Goal: Information Seeking & Learning: Learn about a topic

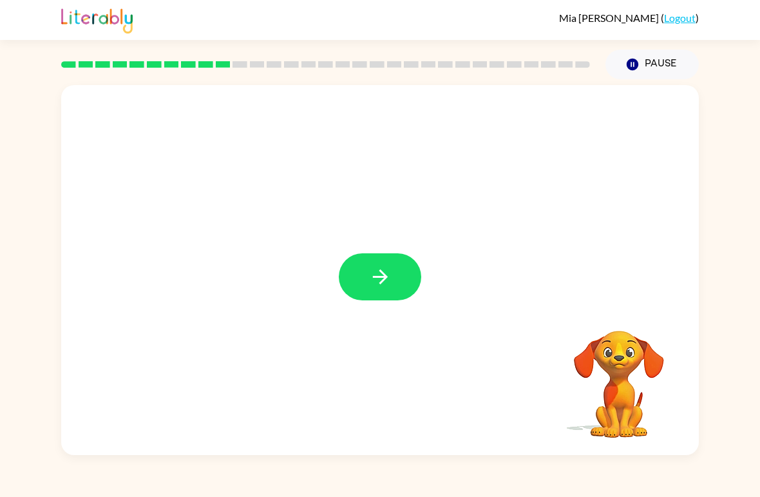
click at [387, 251] on div at bounding box center [380, 270] width 638 height 370
click at [392, 280] on button "button" at bounding box center [380, 276] width 82 height 47
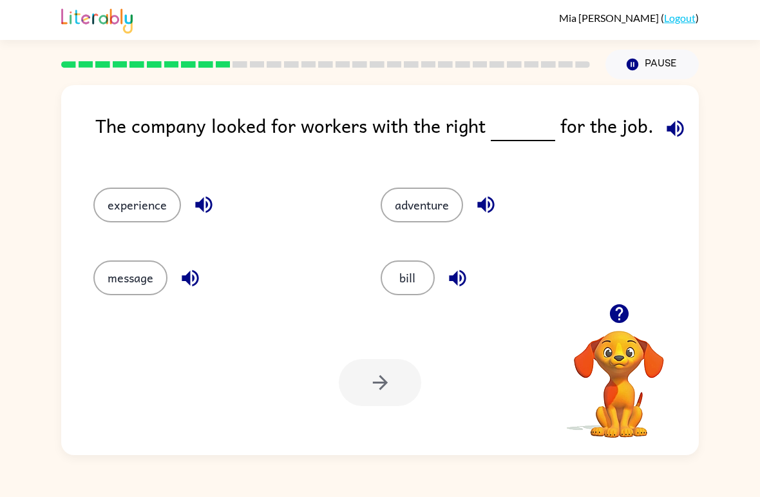
click at [397, 392] on div at bounding box center [380, 382] width 82 height 47
click at [407, 392] on div at bounding box center [380, 382] width 82 height 47
click at [435, 220] on button "adventure" at bounding box center [422, 204] width 82 height 35
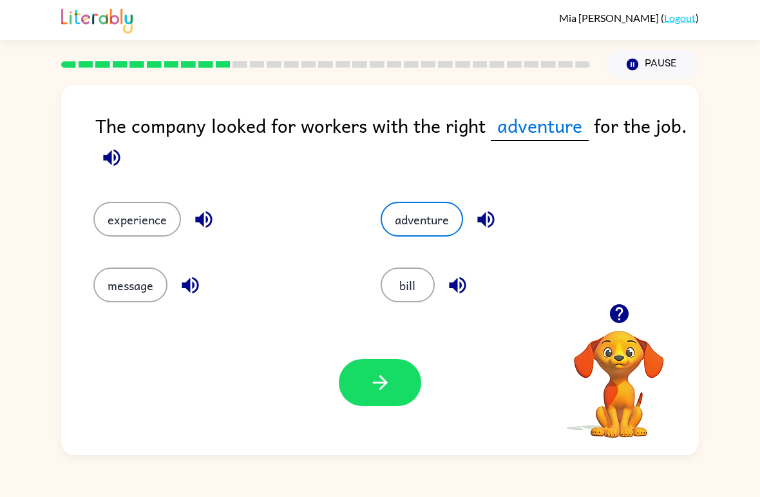
click at [401, 401] on button "button" at bounding box center [380, 382] width 82 height 47
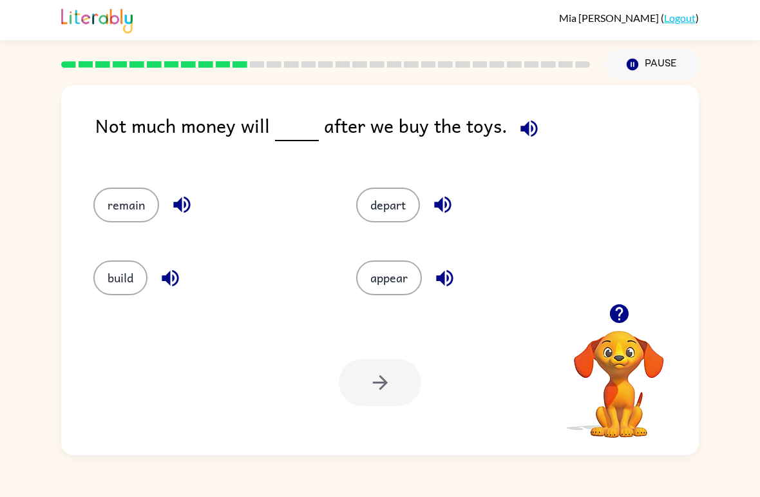
click at [522, 133] on icon "button" at bounding box center [528, 128] width 17 height 17
click at [180, 204] on icon "button" at bounding box center [181, 204] width 17 height 17
click at [162, 280] on icon "button" at bounding box center [170, 278] width 23 height 23
click at [450, 211] on icon "button" at bounding box center [443, 204] width 23 height 23
click at [456, 280] on icon "button" at bounding box center [445, 278] width 23 height 23
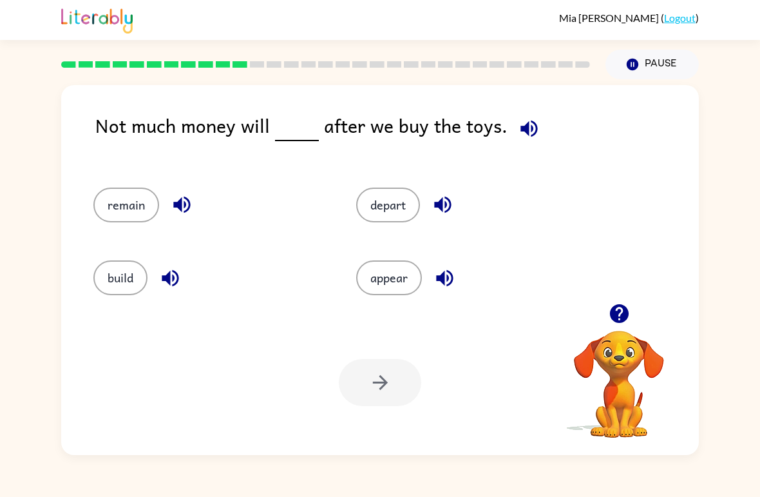
click at [405, 276] on button "appear" at bounding box center [389, 277] width 66 height 35
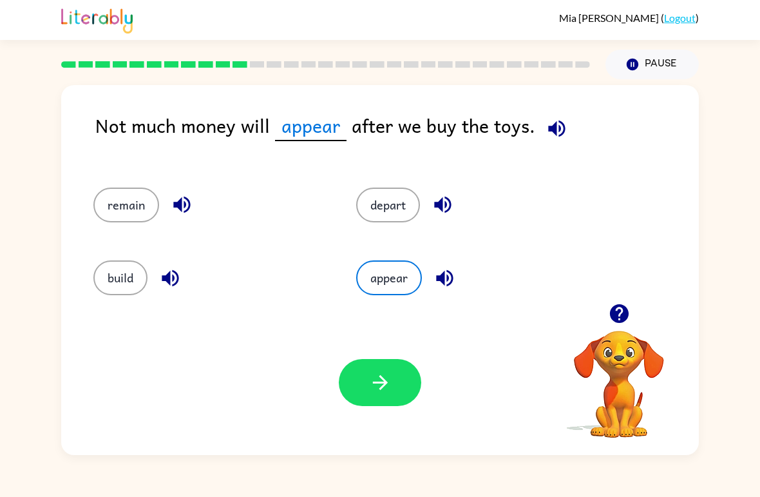
click at [403, 381] on button "button" at bounding box center [380, 382] width 82 height 47
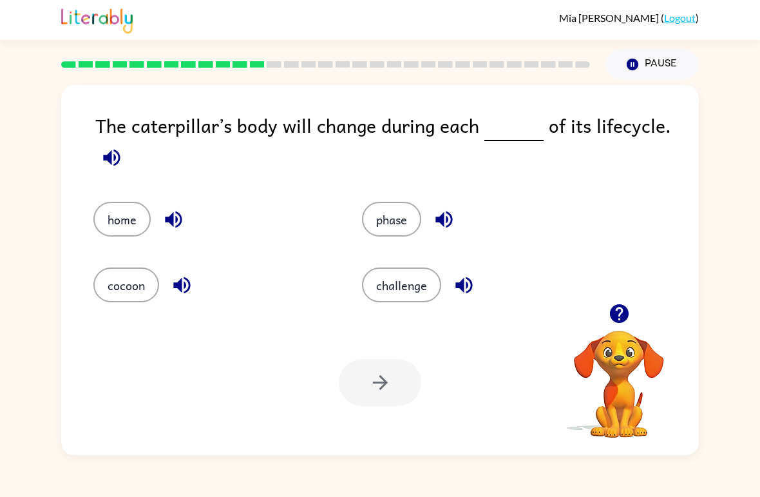
click at [670, 135] on div "The caterpillar’s body will change during each of its lifecycle." at bounding box center [397, 143] width 604 height 65
click at [106, 149] on icon "button" at bounding box center [111, 157] width 23 height 23
click at [113, 166] on icon "button" at bounding box center [111, 157] width 23 height 23
click at [109, 162] on icon "button" at bounding box center [111, 157] width 17 height 17
click at [116, 168] on icon "button" at bounding box center [111, 157] width 23 height 23
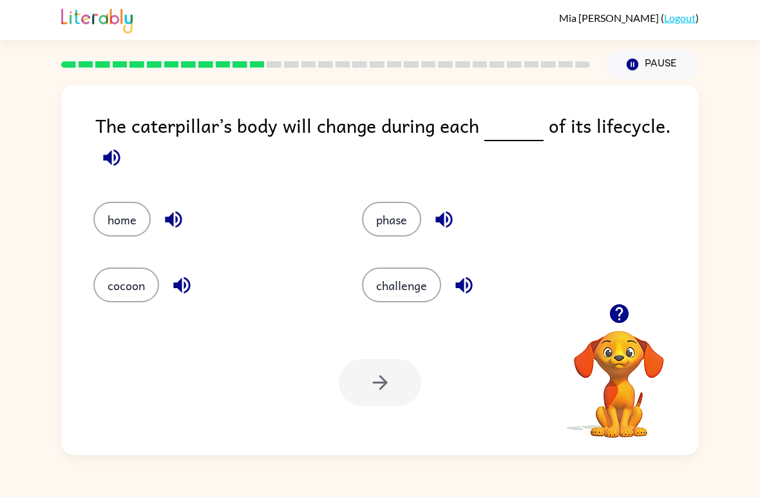
click at [419, 223] on button "phase" at bounding box center [391, 219] width 59 height 35
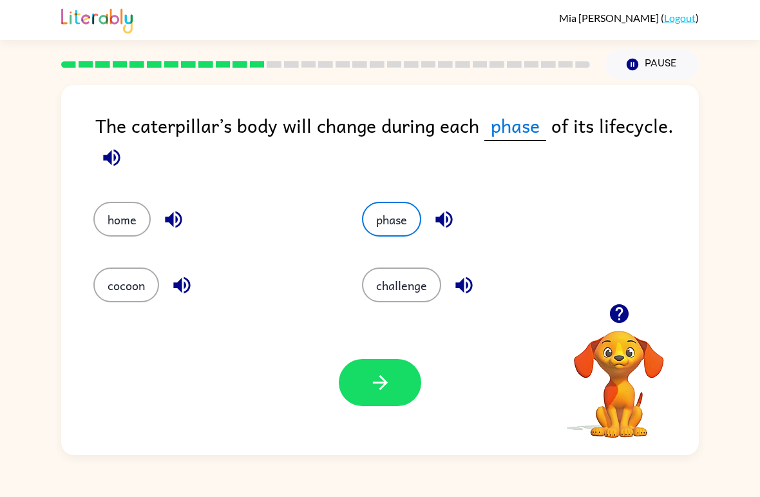
click at [385, 388] on icon "button" at bounding box center [380, 382] width 23 height 23
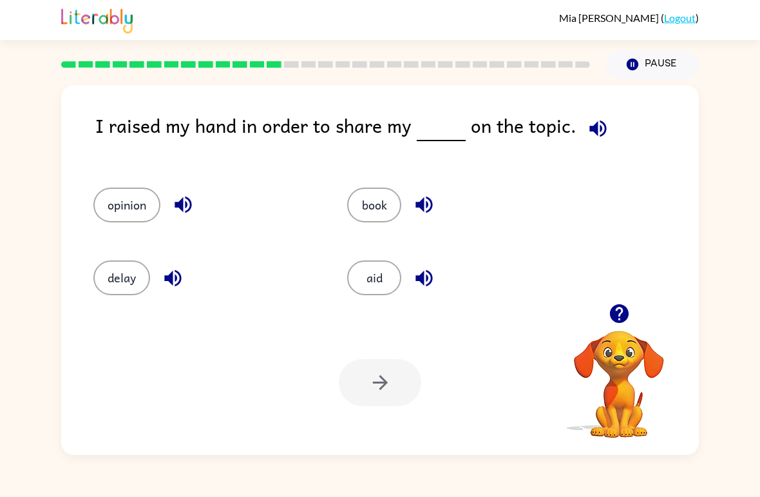
click at [589, 132] on icon "button" at bounding box center [597, 128] width 17 height 17
click at [130, 204] on button "opinion" at bounding box center [126, 204] width 67 height 35
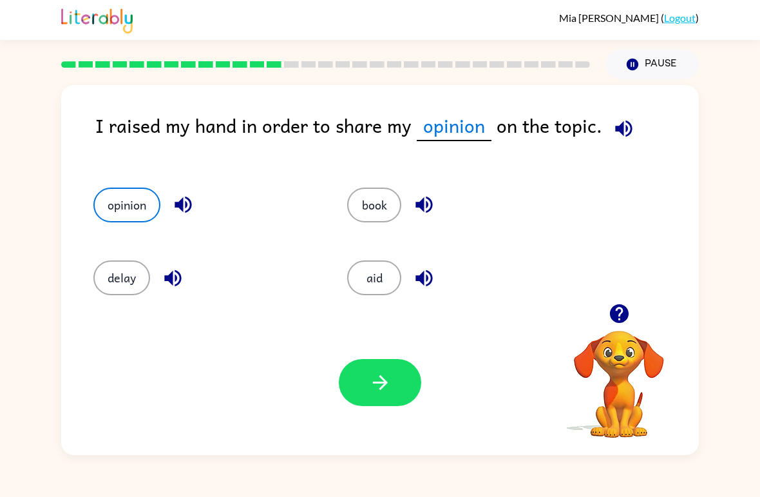
click at [381, 394] on button "button" at bounding box center [380, 382] width 82 height 47
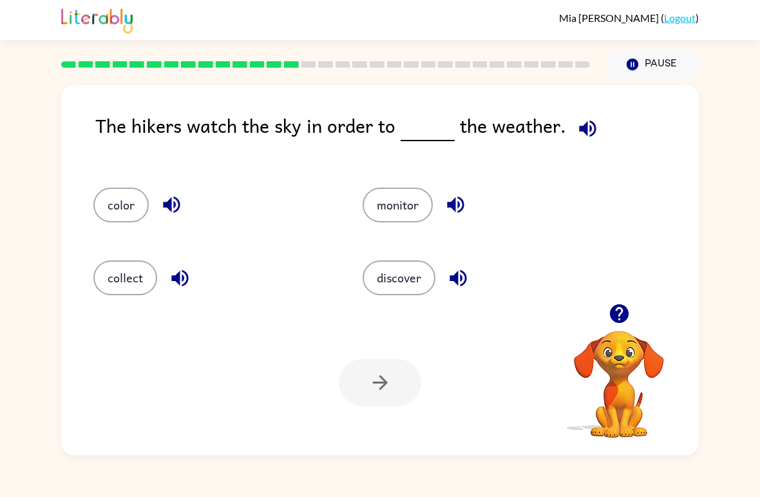
click at [410, 286] on button "discover" at bounding box center [399, 277] width 73 height 35
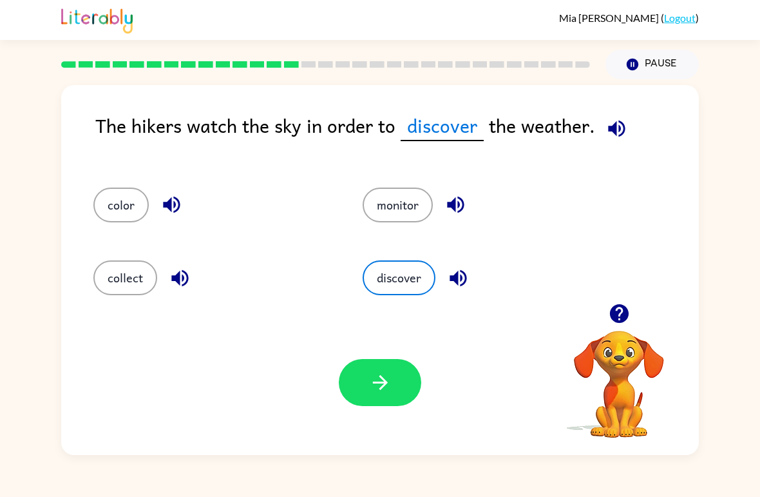
click at [396, 382] on button "button" at bounding box center [380, 382] width 82 height 47
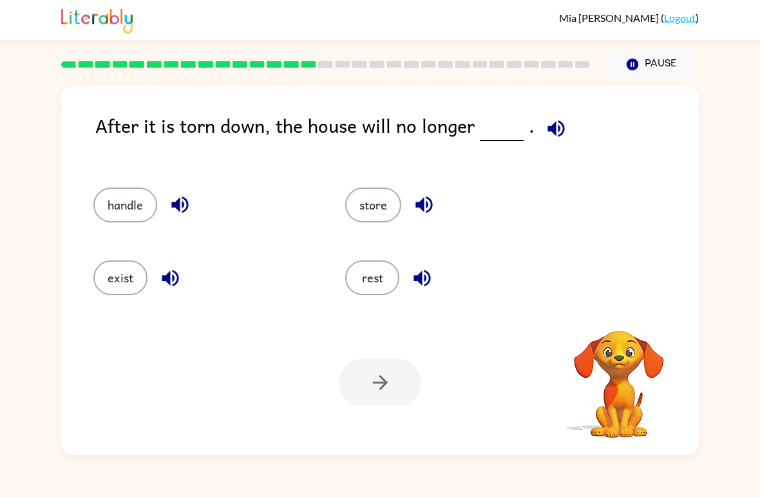
click at [555, 131] on icon "button" at bounding box center [556, 128] width 23 height 23
click at [545, 119] on icon "button" at bounding box center [556, 128] width 23 height 23
click at [369, 283] on button "rest" at bounding box center [372, 277] width 54 height 35
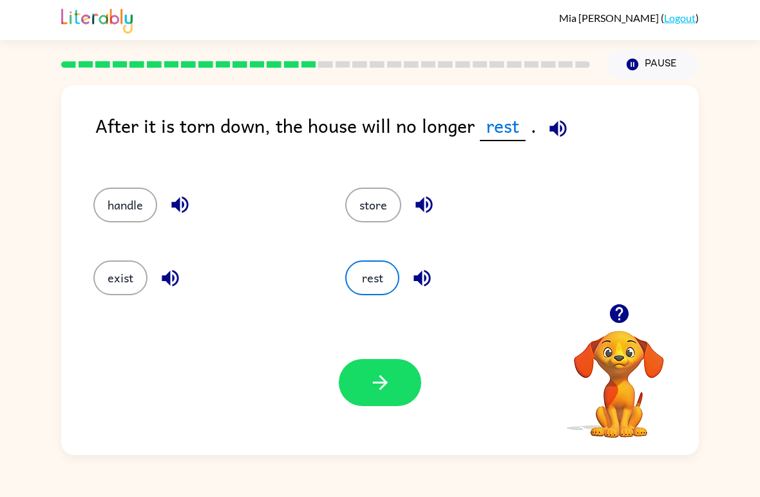
click at [100, 300] on div "exist" at bounding box center [195, 272] width 252 height 73
click at [124, 287] on button "exist" at bounding box center [120, 277] width 54 height 35
click at [403, 384] on button "button" at bounding box center [380, 382] width 82 height 47
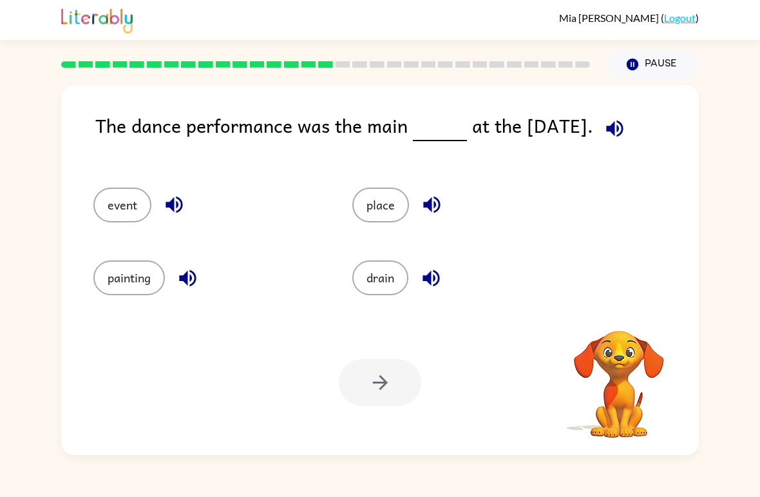
click at [618, 128] on icon "button" at bounding box center [614, 128] width 17 height 17
click at [386, 208] on button "place" at bounding box center [380, 204] width 57 height 35
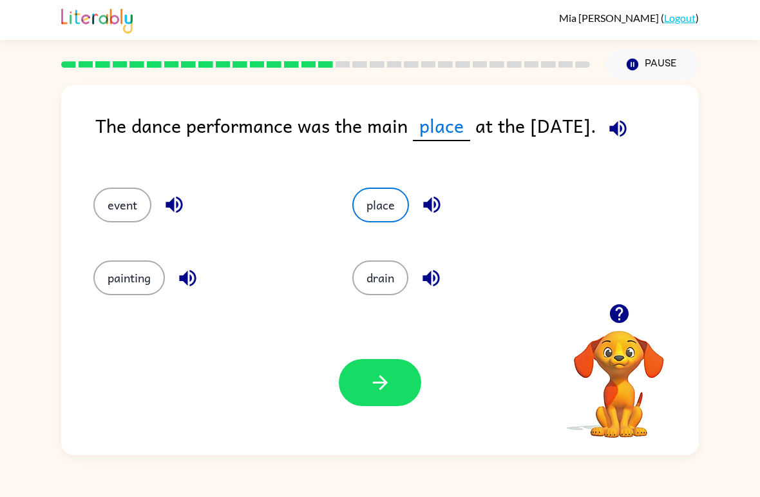
click at [119, 203] on button "event" at bounding box center [122, 204] width 58 height 35
click at [406, 388] on button "button" at bounding box center [380, 382] width 82 height 47
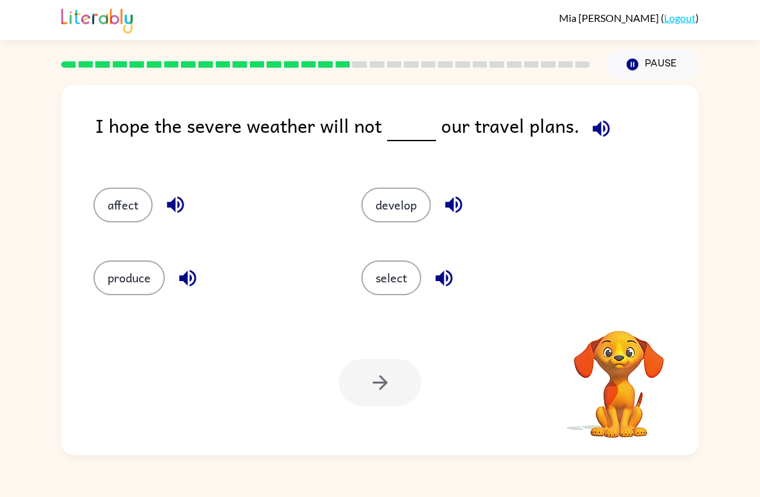
click at [591, 137] on icon "button" at bounding box center [601, 128] width 23 height 23
click at [111, 189] on button "affect" at bounding box center [122, 204] width 59 height 35
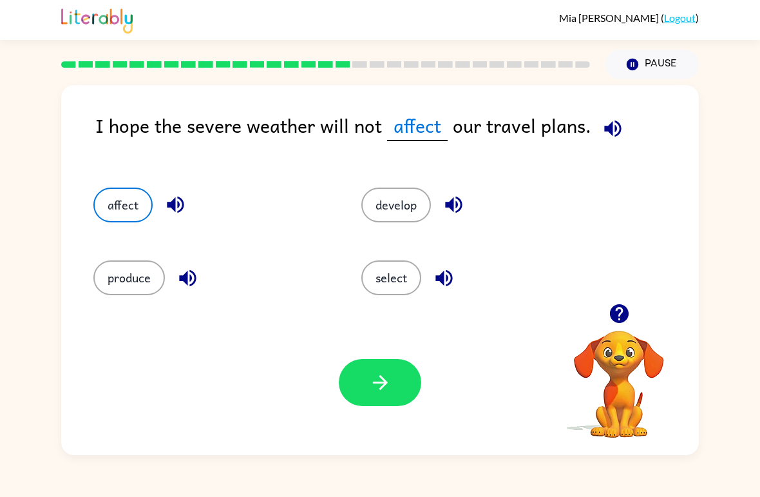
click at [412, 390] on button "button" at bounding box center [380, 382] width 82 height 47
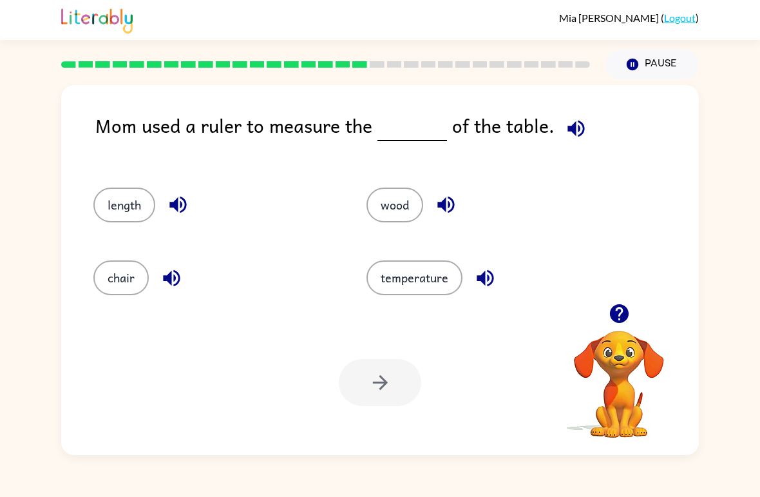
click at [573, 119] on icon "button" at bounding box center [576, 128] width 23 height 23
click at [129, 197] on button "length" at bounding box center [124, 204] width 62 height 35
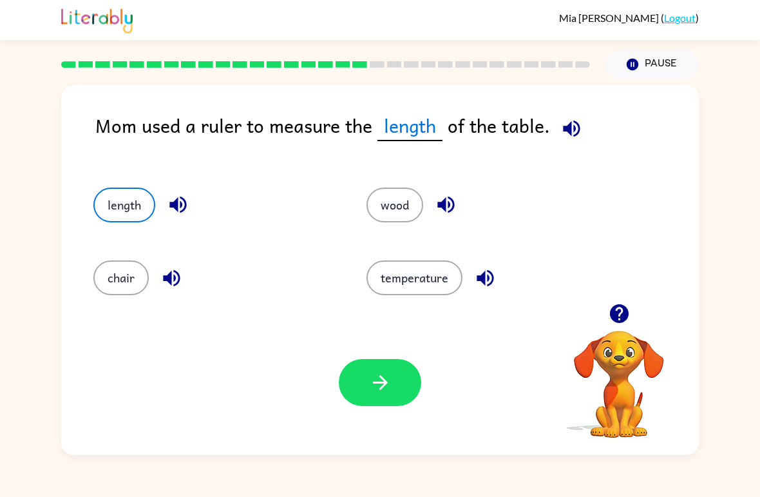
click at [408, 370] on button "button" at bounding box center [380, 382] width 82 height 47
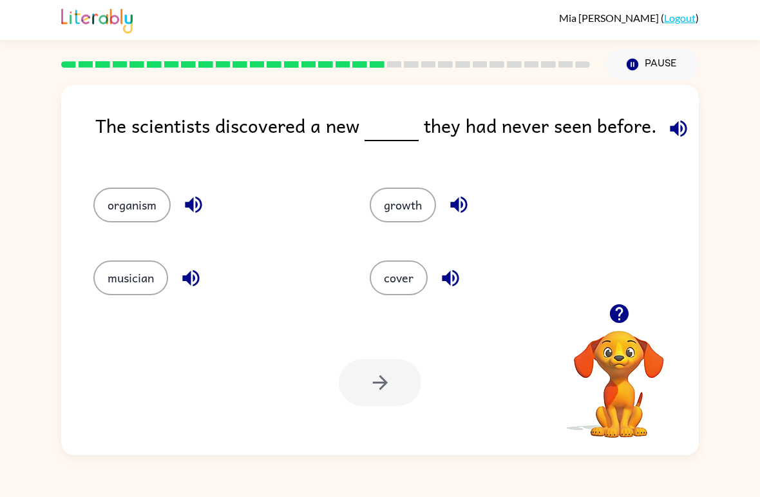
click at [63, 354] on div "Your browser must support playing .mp4 files to use Literably. Please try using…" at bounding box center [380, 382] width 638 height 145
click at [670, 126] on icon "button" at bounding box center [678, 128] width 17 height 17
click at [423, 209] on button "growth" at bounding box center [403, 204] width 66 height 35
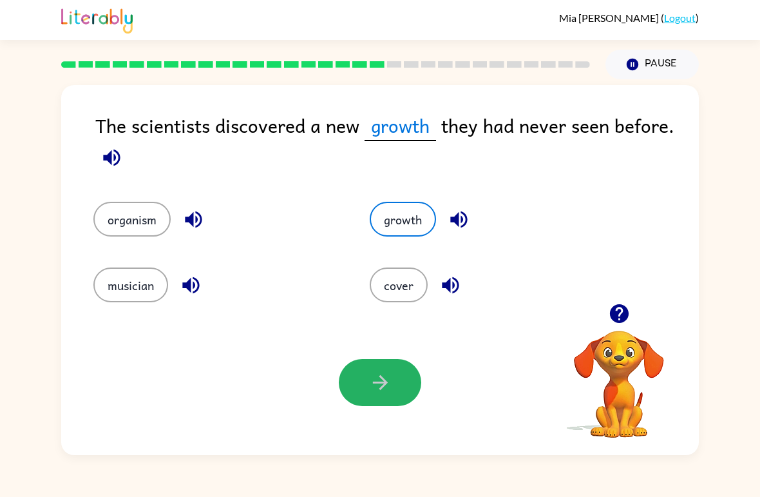
click at [401, 383] on button "button" at bounding box center [380, 382] width 82 height 47
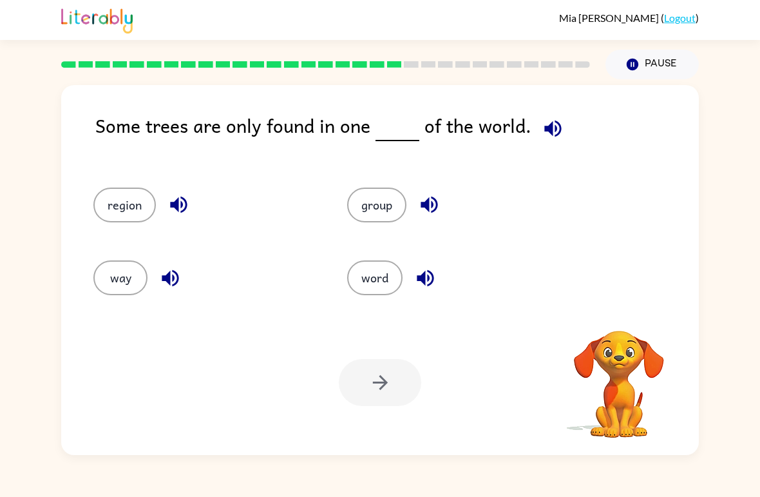
click at [547, 143] on button "button" at bounding box center [553, 128] width 33 height 33
click at [114, 274] on button "way" at bounding box center [120, 277] width 54 height 35
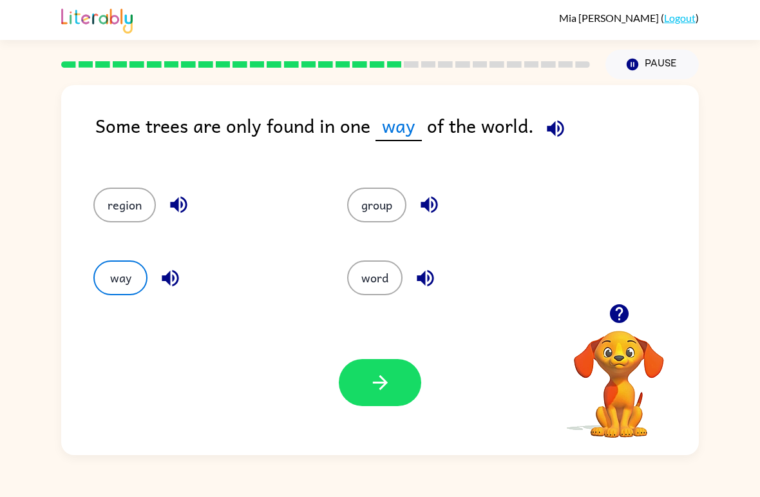
click at [388, 282] on button "word" at bounding box center [374, 277] width 55 height 35
click at [126, 287] on button "way" at bounding box center [120, 277] width 54 height 35
click at [396, 396] on button "button" at bounding box center [380, 382] width 82 height 47
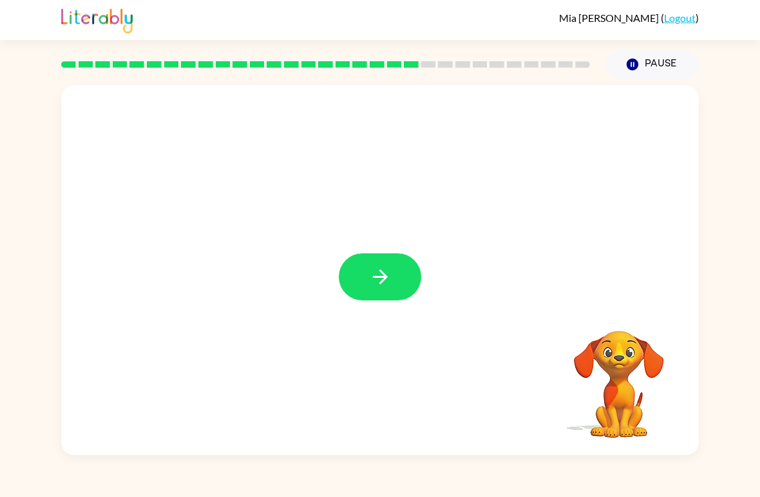
click at [381, 277] on icon "button" at bounding box center [379, 276] width 15 height 15
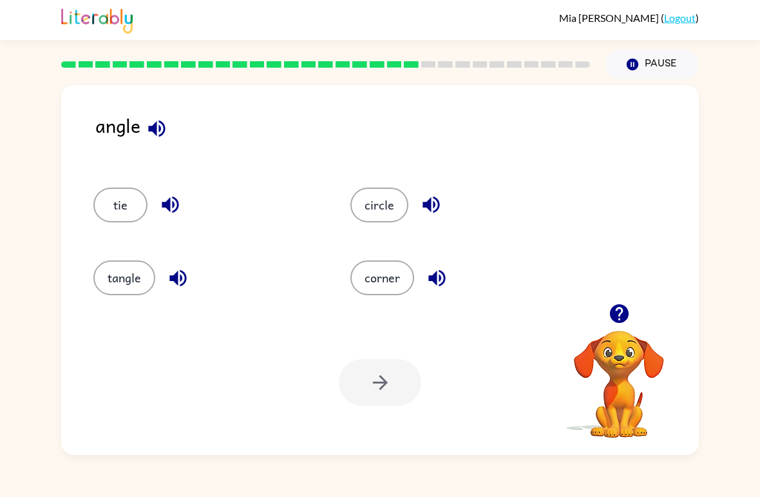
click at [163, 120] on icon "button" at bounding box center [157, 128] width 23 height 23
click at [117, 283] on button "tangle" at bounding box center [124, 277] width 62 height 35
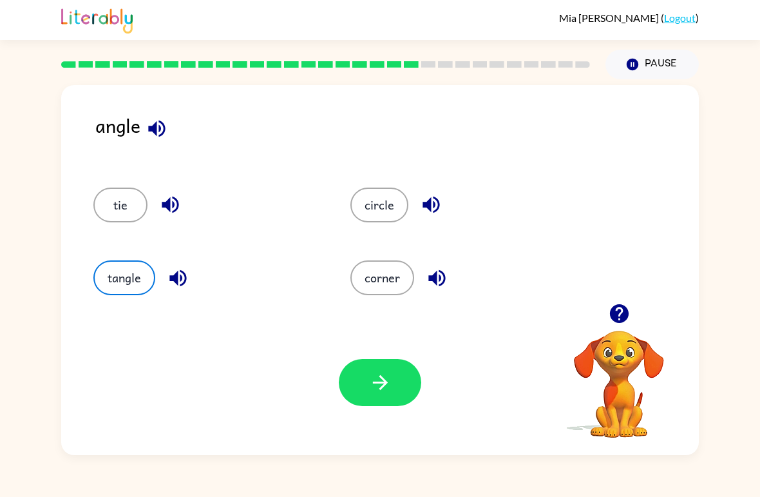
click at [350, 374] on button "button" at bounding box center [380, 382] width 82 height 47
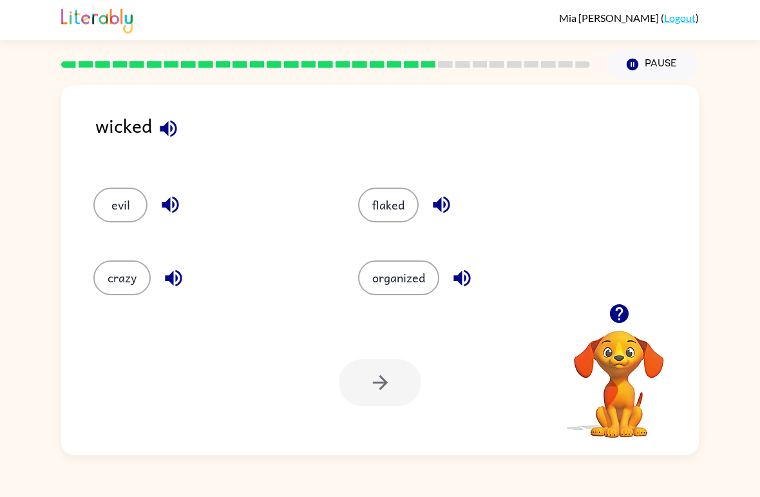
click at [177, 139] on icon "button" at bounding box center [168, 128] width 23 height 23
click at [455, 204] on button "button" at bounding box center [441, 204] width 33 height 33
click at [461, 272] on icon "button" at bounding box center [462, 277] width 17 height 17
click at [169, 108] on div "wicked evil flaked crazy organized Your browser must support playing .mp4 files…" at bounding box center [380, 270] width 638 height 370
click at [162, 128] on icon "button" at bounding box center [168, 128] width 17 height 17
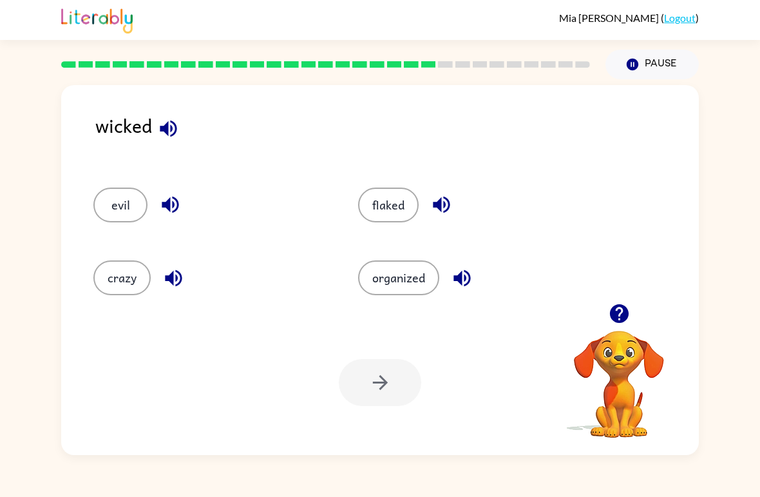
click at [166, 278] on icon "button" at bounding box center [173, 277] width 17 height 17
click at [169, 202] on icon "button" at bounding box center [170, 204] width 17 height 17
click at [446, 200] on icon "button" at bounding box center [441, 204] width 17 height 17
click at [466, 279] on icon "button" at bounding box center [462, 277] width 17 height 17
click at [400, 202] on button "flaked" at bounding box center [388, 204] width 61 height 35
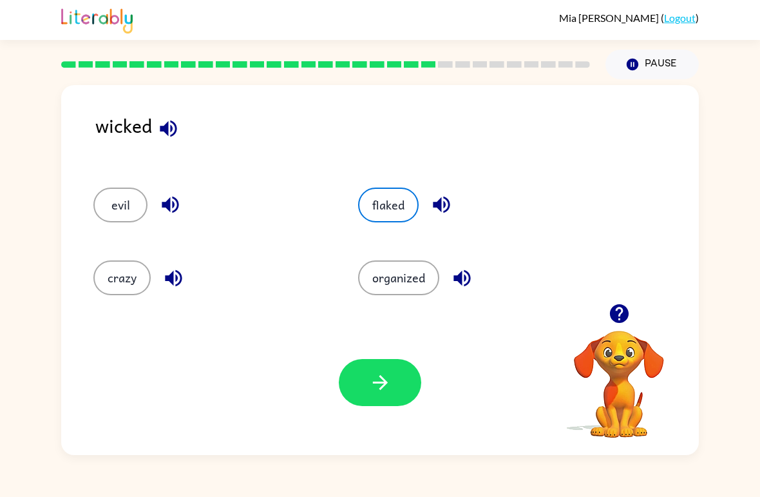
click at [379, 383] on icon "button" at bounding box center [379, 382] width 15 height 15
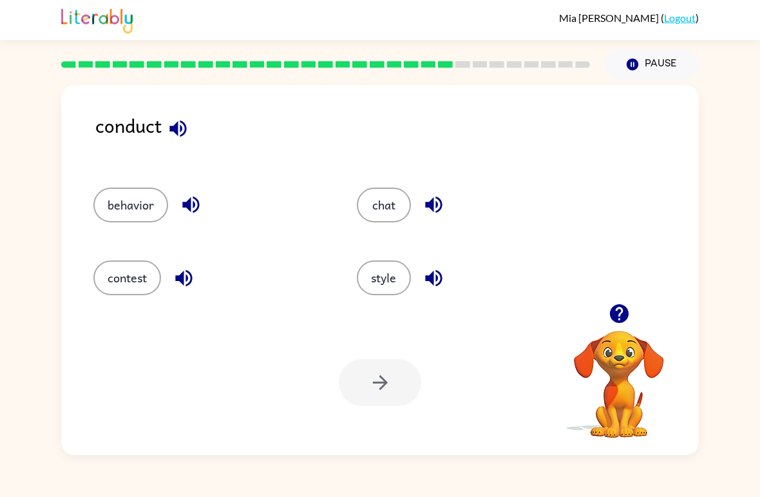
click at [182, 124] on icon "button" at bounding box center [177, 128] width 17 height 17
click at [182, 209] on icon "button" at bounding box center [191, 204] width 23 height 23
click at [186, 291] on button "button" at bounding box center [183, 278] width 33 height 33
click at [191, 265] on button "button" at bounding box center [183, 278] width 33 height 33
click at [173, 279] on button "button" at bounding box center [183, 278] width 33 height 33
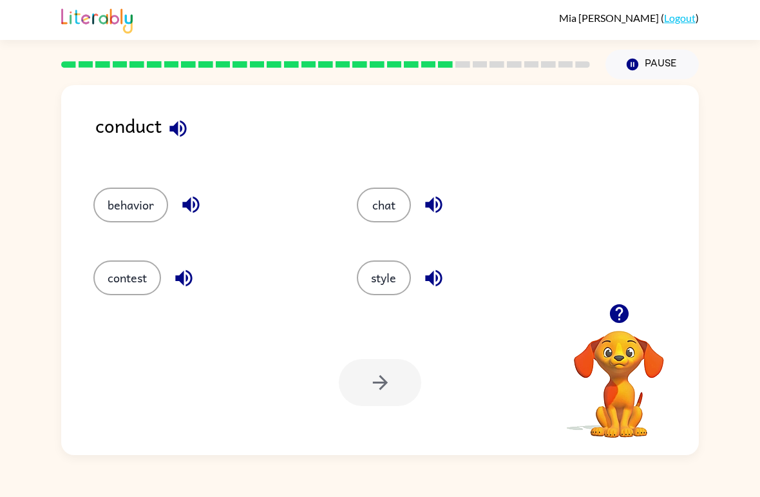
click at [183, 266] on button "button" at bounding box center [183, 278] width 33 height 33
click at [181, 124] on icon "button" at bounding box center [178, 128] width 23 height 23
click at [131, 288] on button "contest" at bounding box center [127, 277] width 68 height 35
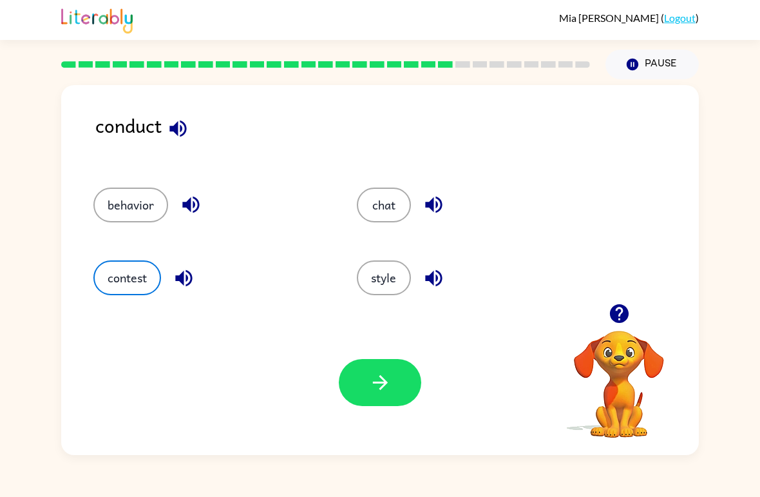
click at [372, 406] on button "button" at bounding box center [380, 382] width 82 height 47
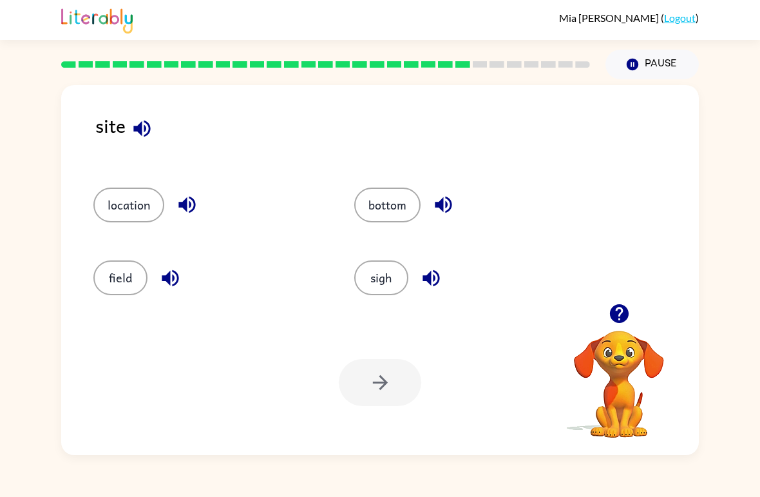
click at [147, 136] on icon "button" at bounding box center [141, 128] width 17 height 17
click at [171, 274] on icon "button" at bounding box center [170, 278] width 23 height 23
click at [151, 126] on icon "button" at bounding box center [142, 128] width 23 height 23
click at [440, 282] on icon "button" at bounding box center [431, 278] width 23 height 23
click at [387, 283] on button "sigh" at bounding box center [381, 277] width 54 height 35
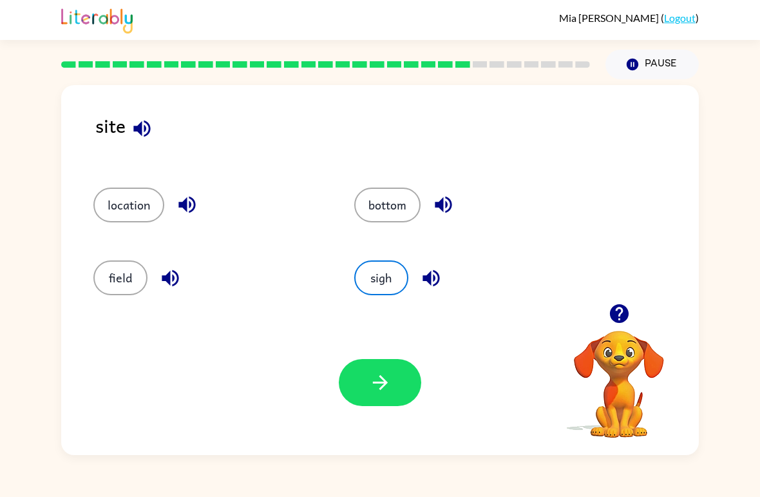
click at [401, 394] on button "button" at bounding box center [380, 382] width 82 height 47
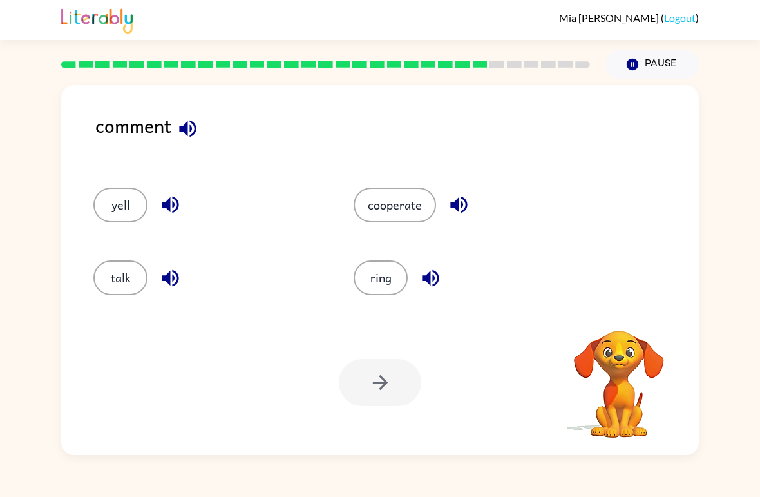
click at [175, 140] on button "button" at bounding box center [187, 128] width 33 height 33
click at [469, 204] on icon "button" at bounding box center [459, 204] width 23 height 23
click at [173, 129] on button "button" at bounding box center [187, 128] width 33 height 33
click at [432, 285] on icon "button" at bounding box center [430, 278] width 23 height 23
click at [155, 205] on button "button" at bounding box center [170, 204] width 33 height 33
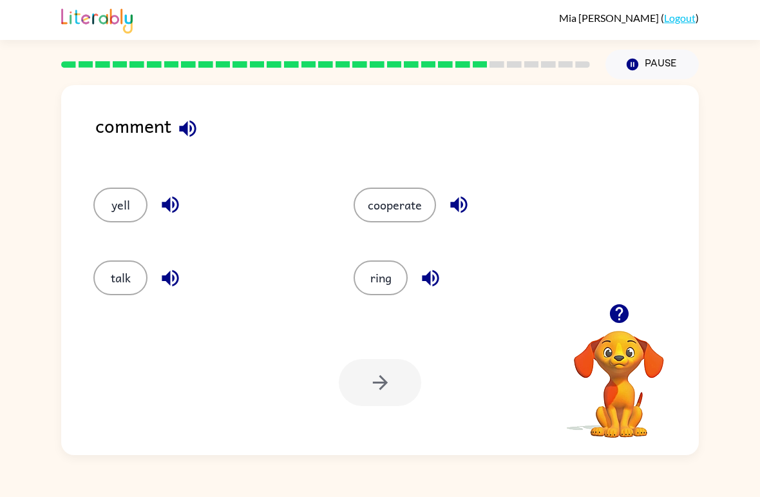
click at [167, 274] on icon "button" at bounding box center [170, 278] width 23 height 23
click at [452, 200] on icon "button" at bounding box center [459, 204] width 23 height 23
click at [399, 213] on button "cooperate" at bounding box center [395, 204] width 82 height 35
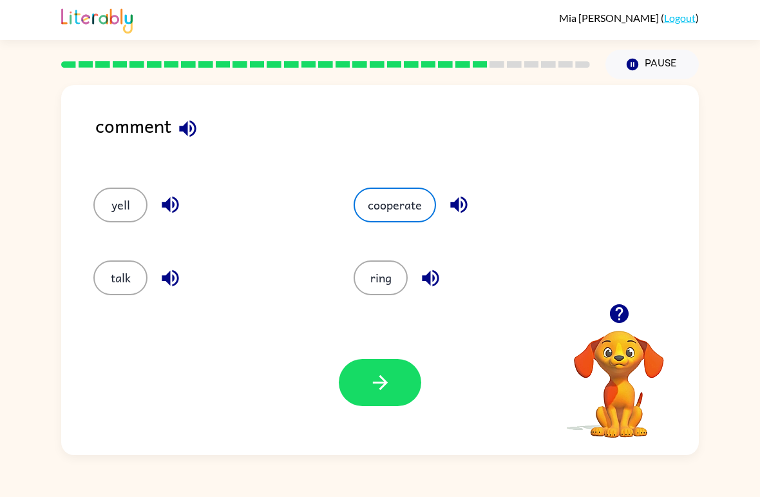
click at [379, 351] on div "Your browser must support playing .mp4 files to use Literably. Please try using…" at bounding box center [380, 382] width 638 height 145
click at [396, 380] on button "button" at bounding box center [380, 382] width 82 height 47
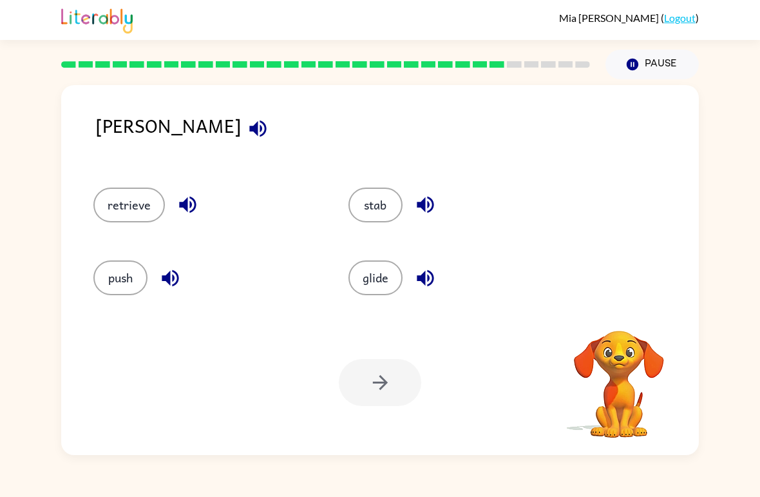
click at [247, 128] on icon "button" at bounding box center [258, 128] width 23 height 23
click at [164, 278] on icon "button" at bounding box center [170, 277] width 17 height 17
click at [437, 194] on button "button" at bounding box center [425, 204] width 33 height 33
click at [440, 205] on button "button" at bounding box center [425, 204] width 33 height 33
click at [435, 278] on icon "button" at bounding box center [425, 278] width 23 height 23
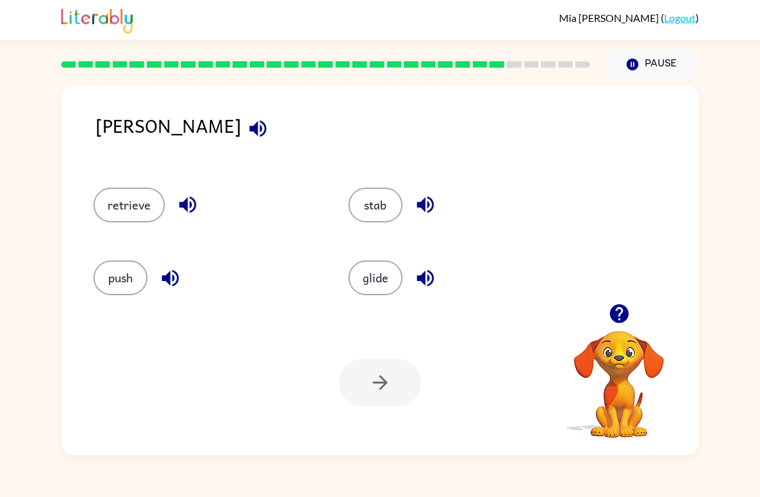
click at [189, 211] on icon "button" at bounding box center [188, 204] width 23 height 23
click at [120, 138] on div "[PERSON_NAME]" at bounding box center [397, 136] width 604 height 51
click at [242, 133] on button "button" at bounding box center [258, 128] width 33 height 33
click at [164, 275] on icon "button" at bounding box center [170, 278] width 23 height 23
click at [99, 289] on button "push" at bounding box center [120, 277] width 54 height 35
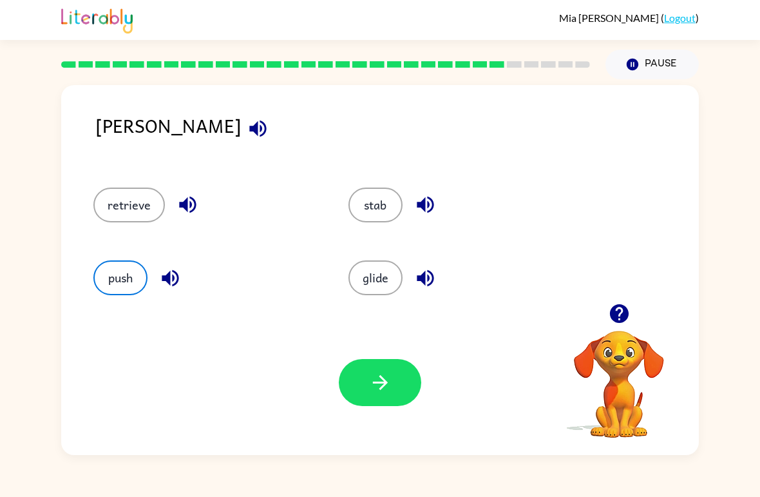
click at [430, 403] on div "Your browser must support playing .mp4 files to use Literably. Please try using…" at bounding box center [380, 382] width 638 height 145
click at [712, 253] on div "[PERSON_NAME] retrieve stab push glide Your browser must support playing .mp4 f…" at bounding box center [380, 267] width 760 height 376
click at [737, 10] on div "[PERSON_NAME] ( Logout )" at bounding box center [380, 20] width 760 height 40
click at [242, 144] on button "button" at bounding box center [258, 128] width 33 height 33
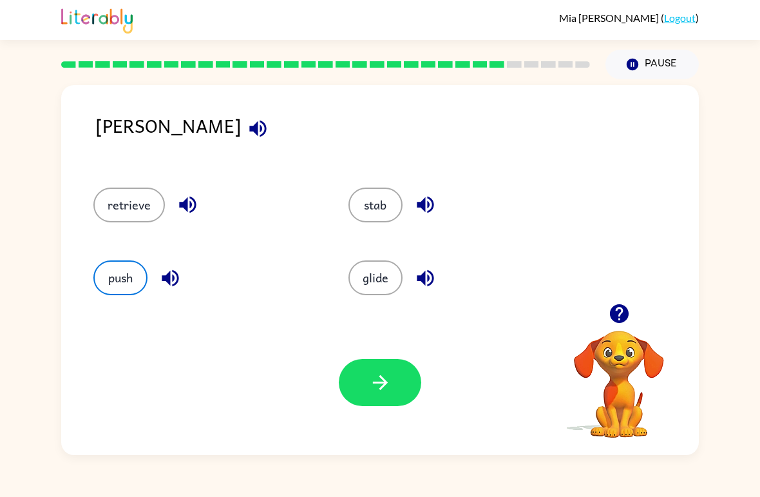
click at [247, 124] on icon "button" at bounding box center [258, 128] width 23 height 23
click at [151, 141] on div "[PERSON_NAME]" at bounding box center [397, 136] width 604 height 51
click at [249, 127] on icon "button" at bounding box center [257, 128] width 17 height 17
click at [242, 126] on button "button" at bounding box center [258, 128] width 33 height 33
click at [365, 390] on button "button" at bounding box center [380, 382] width 82 height 47
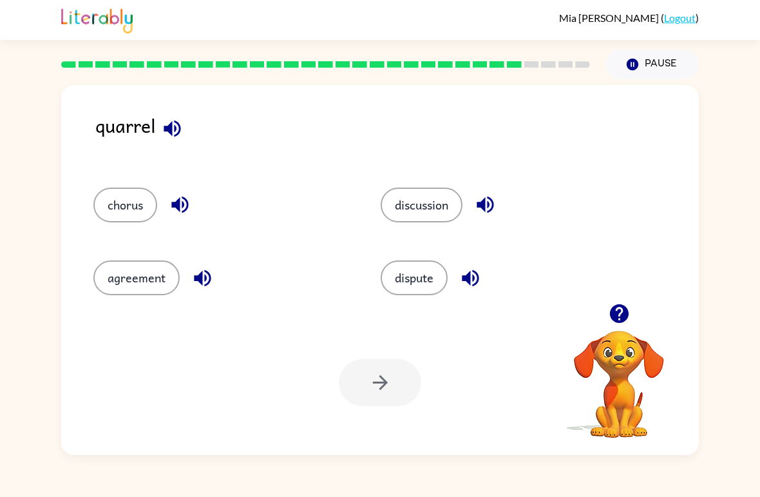
click at [168, 122] on icon "button" at bounding box center [172, 128] width 23 height 23
click at [477, 276] on icon "button" at bounding box center [470, 278] width 23 height 23
click at [5, 48] on div "[PERSON_NAME] ( Logout ) Pause Pause quarrel chorus discussion agreement disput…" at bounding box center [380, 248] width 760 height 497
click at [482, 209] on icon "button" at bounding box center [485, 204] width 23 height 23
click at [177, 184] on div "chorus" at bounding box center [212, 199] width 287 height 73
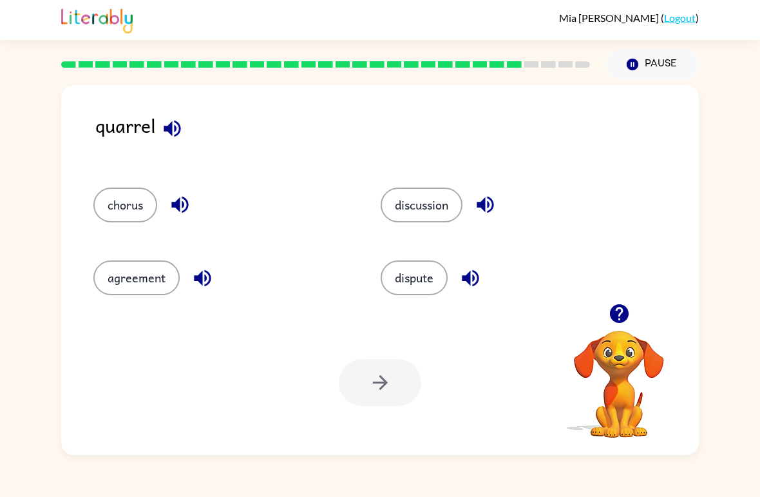
click at [177, 198] on icon "button" at bounding box center [180, 204] width 23 height 23
click at [209, 291] on button "button" at bounding box center [202, 278] width 33 height 33
click at [205, 282] on icon "button" at bounding box center [202, 277] width 17 height 17
click at [198, 276] on icon "button" at bounding box center [202, 277] width 17 height 17
click at [182, 202] on icon "button" at bounding box center [180, 204] width 23 height 23
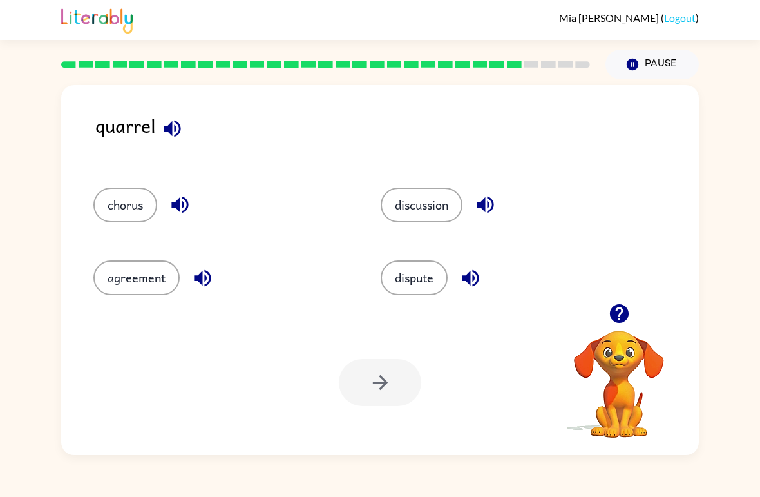
click at [171, 131] on icon "button" at bounding box center [172, 128] width 17 height 17
click at [181, 204] on icon "button" at bounding box center [180, 204] width 23 height 23
click at [120, 199] on button "chorus" at bounding box center [125, 204] width 64 height 35
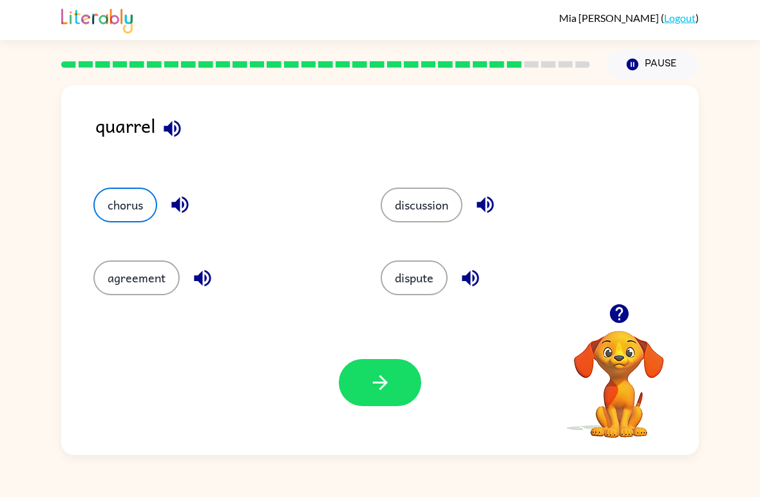
click at [396, 390] on button "button" at bounding box center [380, 382] width 82 height 47
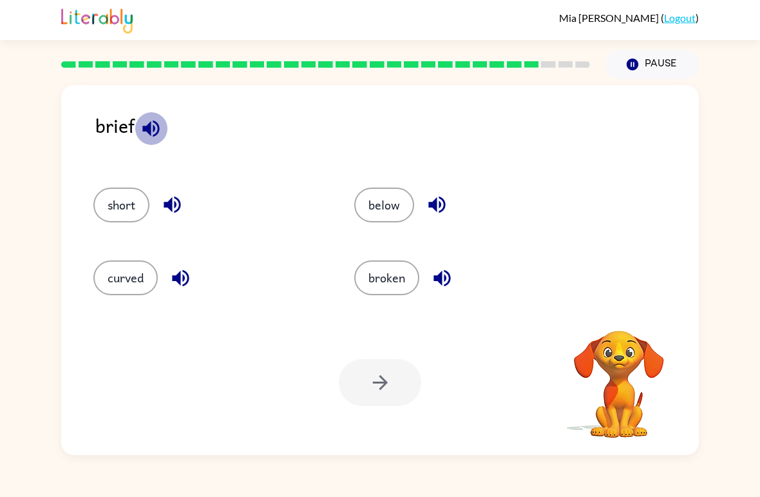
click at [159, 122] on icon "button" at bounding box center [151, 128] width 23 height 23
click at [184, 289] on icon "button" at bounding box center [180, 278] width 23 height 23
click at [441, 272] on icon "button" at bounding box center [442, 278] width 23 height 23
click at [148, 145] on button "button" at bounding box center [151, 128] width 33 height 33
click at [442, 191] on button "button" at bounding box center [437, 204] width 33 height 33
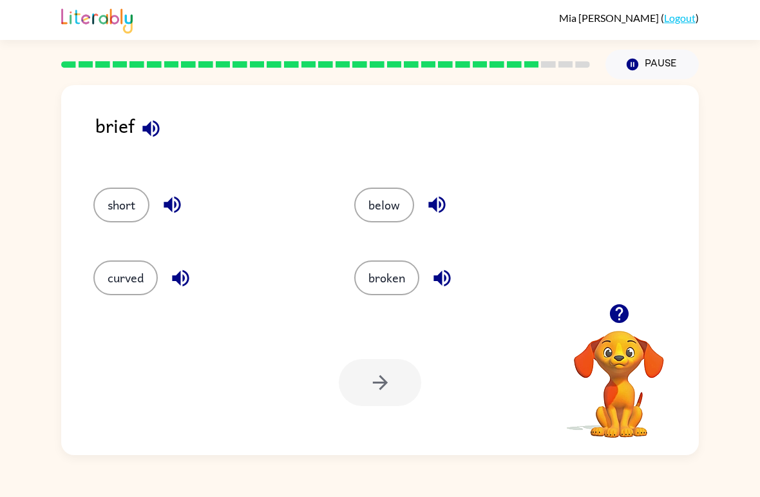
click at [157, 121] on icon "button" at bounding box center [151, 128] width 23 height 23
click at [166, 204] on icon "button" at bounding box center [172, 204] width 17 height 17
click at [140, 139] on icon "button" at bounding box center [151, 128] width 23 height 23
click at [157, 132] on icon "button" at bounding box center [150, 128] width 17 height 17
click at [157, 275] on button "curved" at bounding box center [125, 277] width 64 height 35
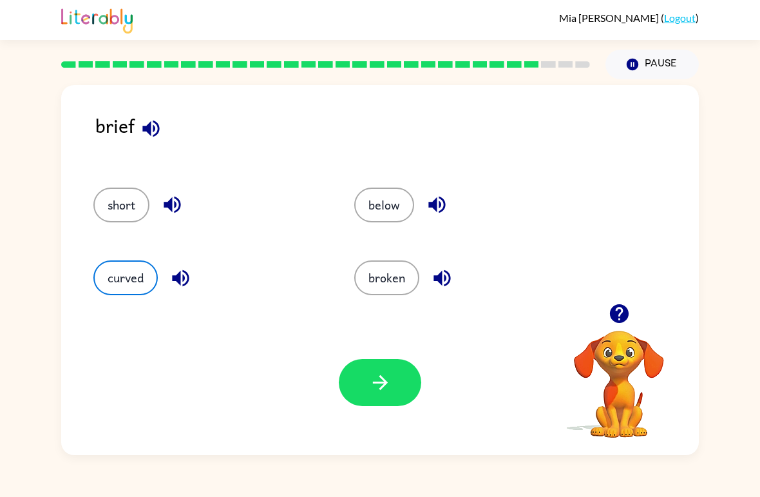
click at [173, 260] on div "curved" at bounding box center [199, 272] width 261 height 73
click at [174, 263] on button "button" at bounding box center [180, 278] width 33 height 33
click at [184, 276] on icon "button" at bounding box center [180, 277] width 17 height 17
click at [187, 286] on icon "button" at bounding box center [180, 278] width 23 height 23
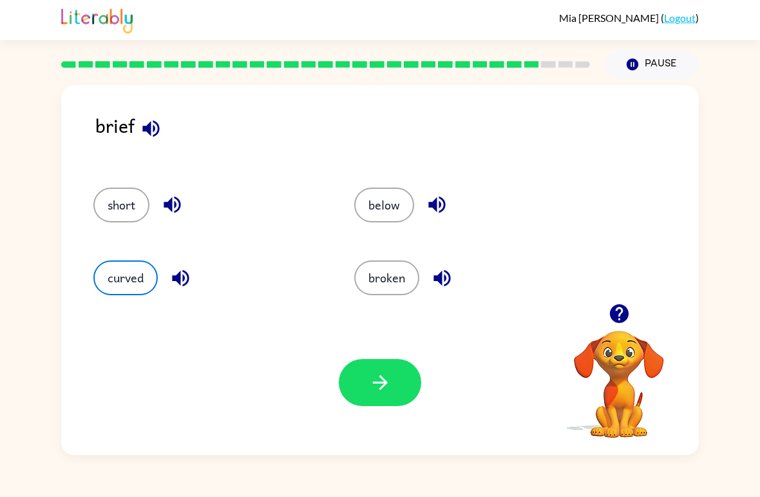
click at [444, 204] on icon "button" at bounding box center [436, 204] width 17 height 17
click at [458, 279] on button "button" at bounding box center [442, 278] width 33 height 33
click at [129, 198] on button "short" at bounding box center [121, 204] width 56 height 35
click at [182, 216] on icon "button" at bounding box center [172, 204] width 23 height 23
click at [163, 133] on button "button" at bounding box center [151, 128] width 33 height 33
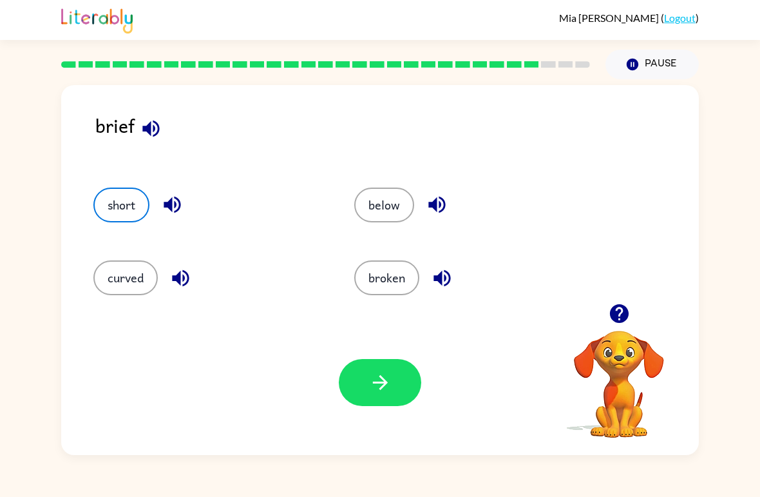
click at [393, 288] on button "broken" at bounding box center [386, 277] width 65 height 35
click at [385, 385] on icon "button" at bounding box center [379, 382] width 15 height 15
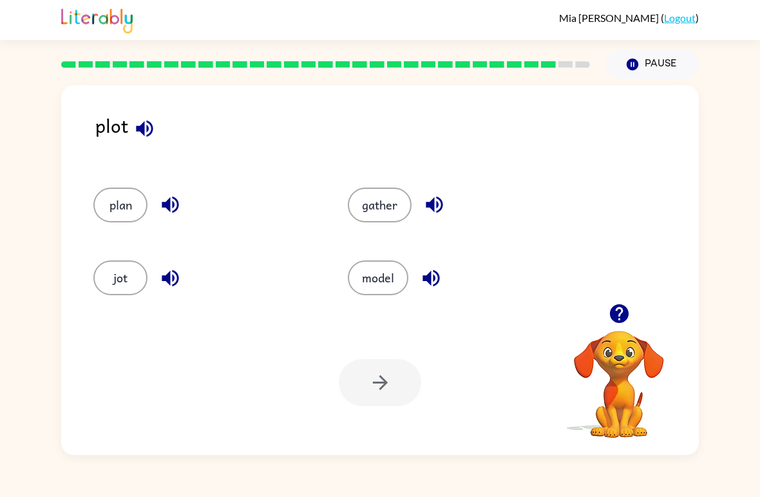
click at [129, 220] on button "plan" at bounding box center [120, 204] width 54 height 35
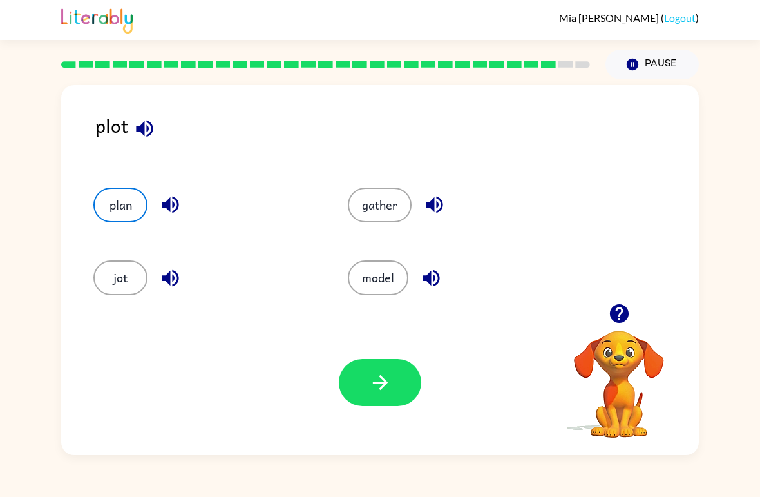
click at [369, 392] on icon "button" at bounding box center [380, 382] width 23 height 23
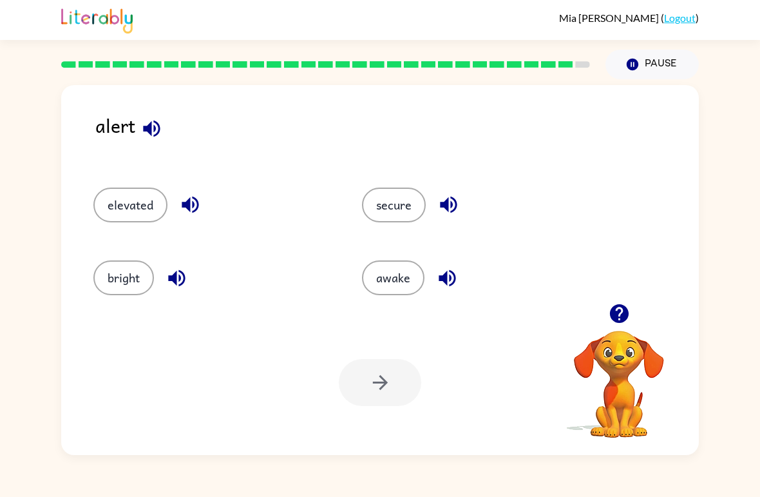
click at [410, 207] on button "secure" at bounding box center [394, 204] width 64 height 35
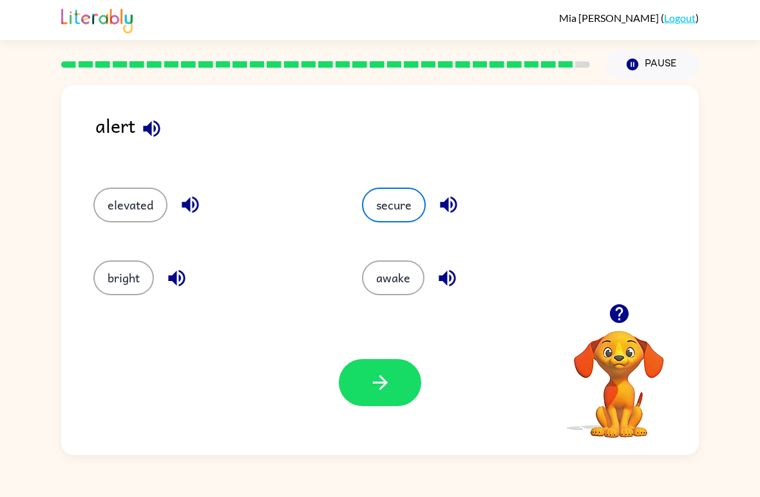
click at [386, 401] on button "button" at bounding box center [380, 382] width 82 height 47
